Goal: Task Accomplishment & Management: Use online tool/utility

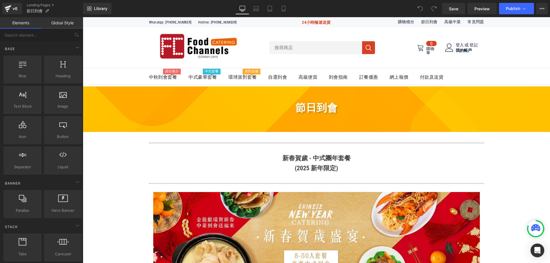
scroll to position [1027, 0]
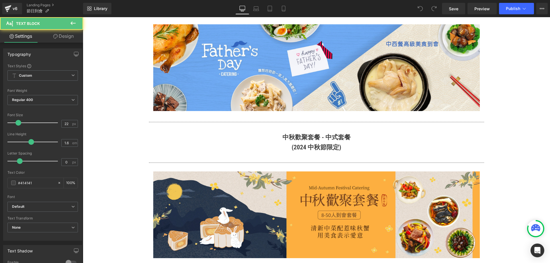
click at [300, 144] on b "(2024 中秋節限定)" at bounding box center [317, 147] width 50 height 7
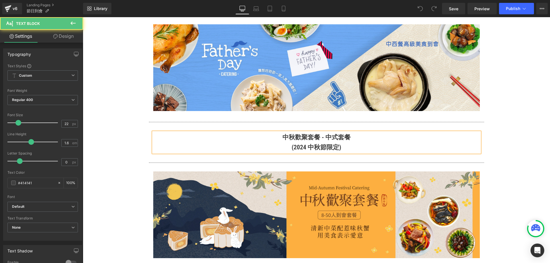
click at [301, 144] on b "(2024 中秋節限定)" at bounding box center [317, 147] width 50 height 7
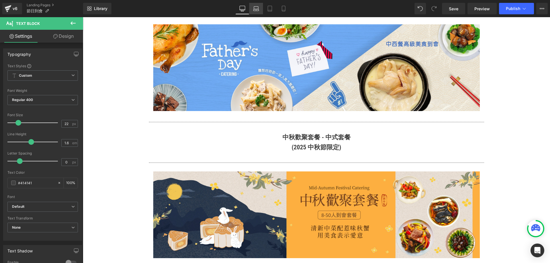
click at [261, 10] on link "Laptop" at bounding box center [256, 8] width 14 height 11
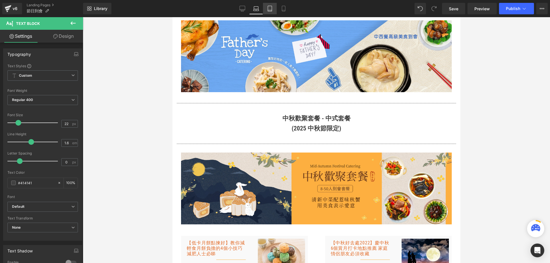
click at [270, 8] on icon at bounding box center [270, 9] width 6 height 6
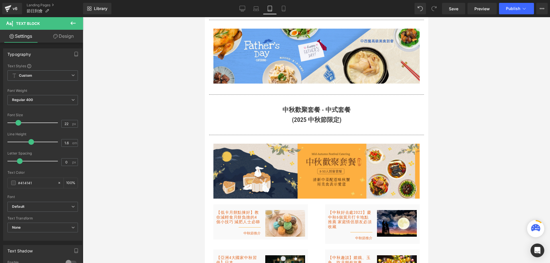
scroll to position [828, 0]
click at [285, 8] on icon at bounding box center [284, 9] width 6 height 6
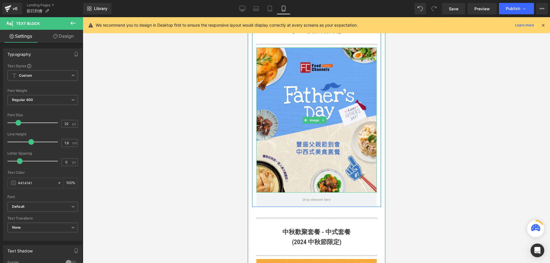
scroll to position [2007, 0]
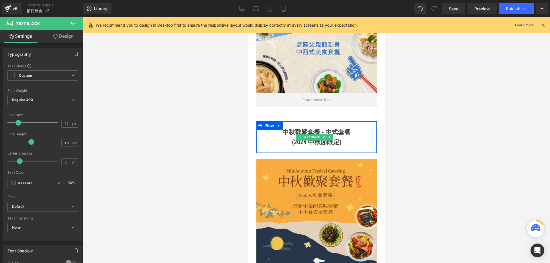
click at [295, 129] on b "中秋歡聚套餐 - 中式套餐" at bounding box center [316, 132] width 68 height 7
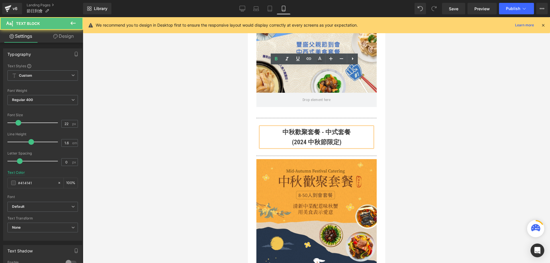
click at [299, 139] on b "(2024 中秋節限定)" at bounding box center [317, 142] width 50 height 7
click at [300, 139] on b "(2024 中秋節限定)" at bounding box center [317, 142] width 50 height 7
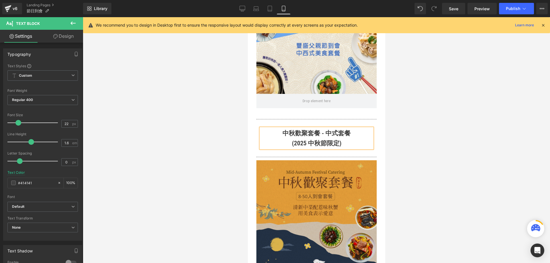
scroll to position [2035, 0]
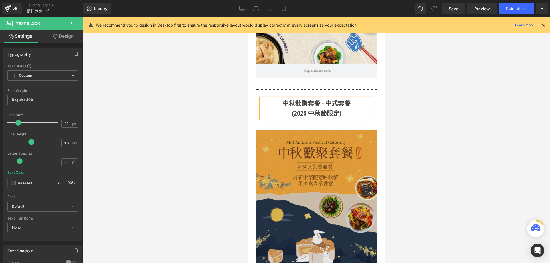
click at [324, 139] on div "Image" at bounding box center [316, 203] width 120 height 145
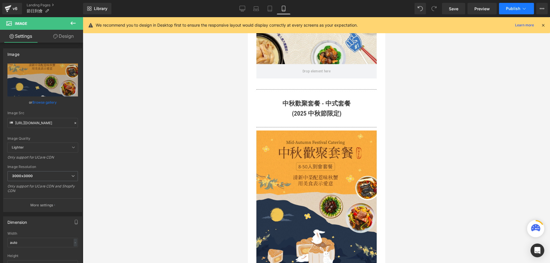
click at [508, 10] on span "Publish" at bounding box center [513, 8] width 14 height 5
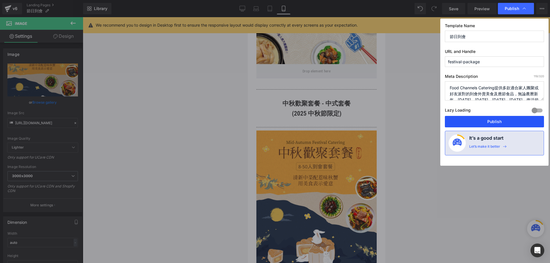
click at [480, 123] on button "Publish" at bounding box center [494, 121] width 99 height 11
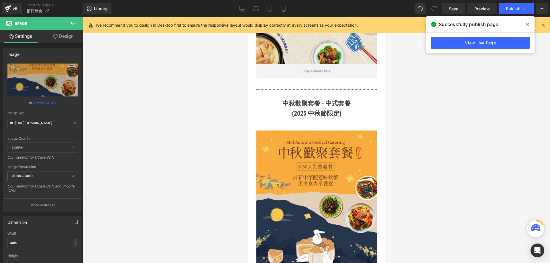
click at [529, 24] on icon at bounding box center [528, 24] width 3 height 5
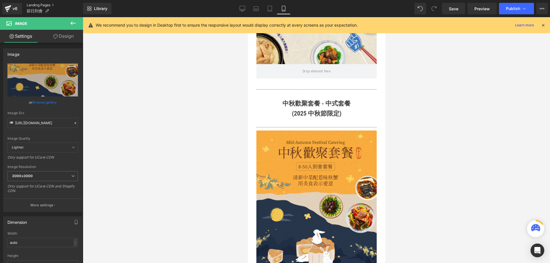
click at [44, 4] on link "Landing Pages" at bounding box center [55, 5] width 56 height 5
